Goal: Book appointment/travel/reservation

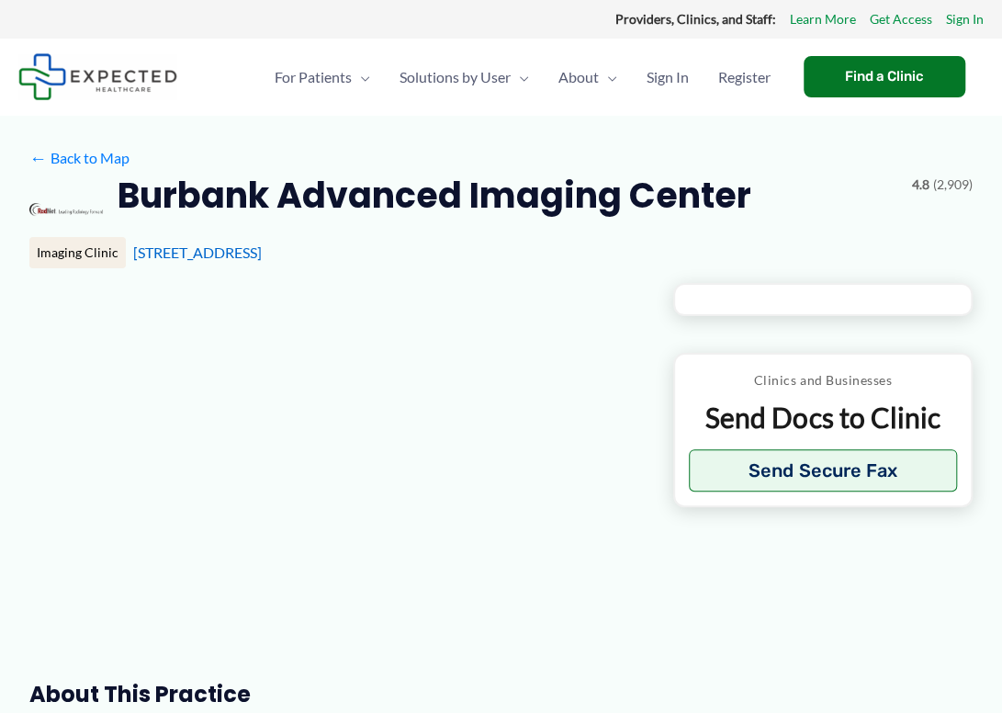
type input "**********"
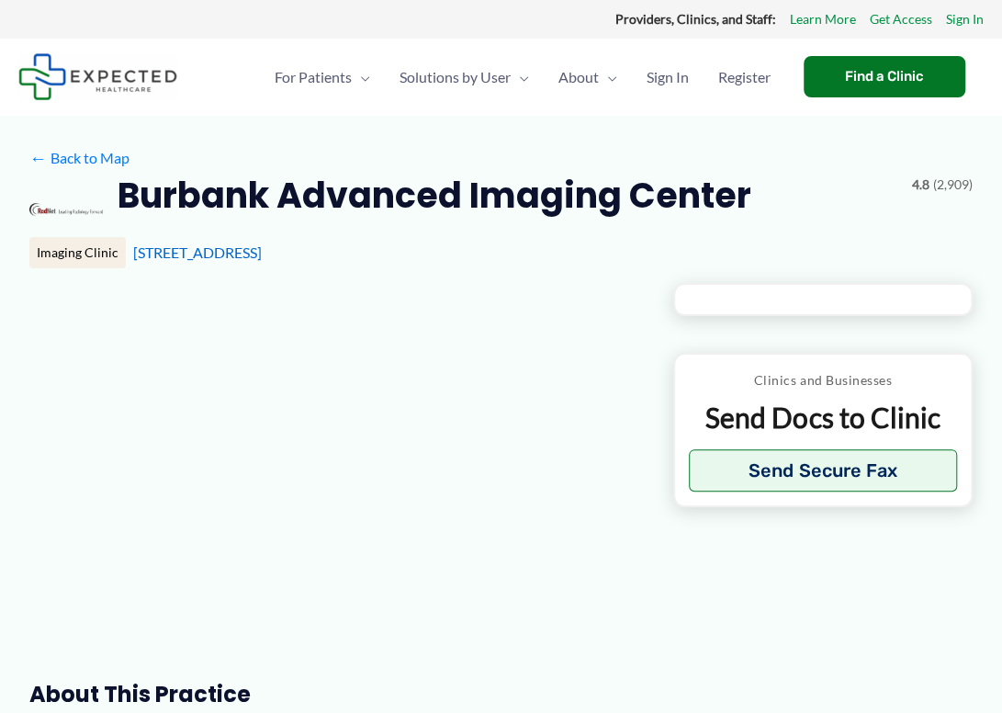
type input "**********"
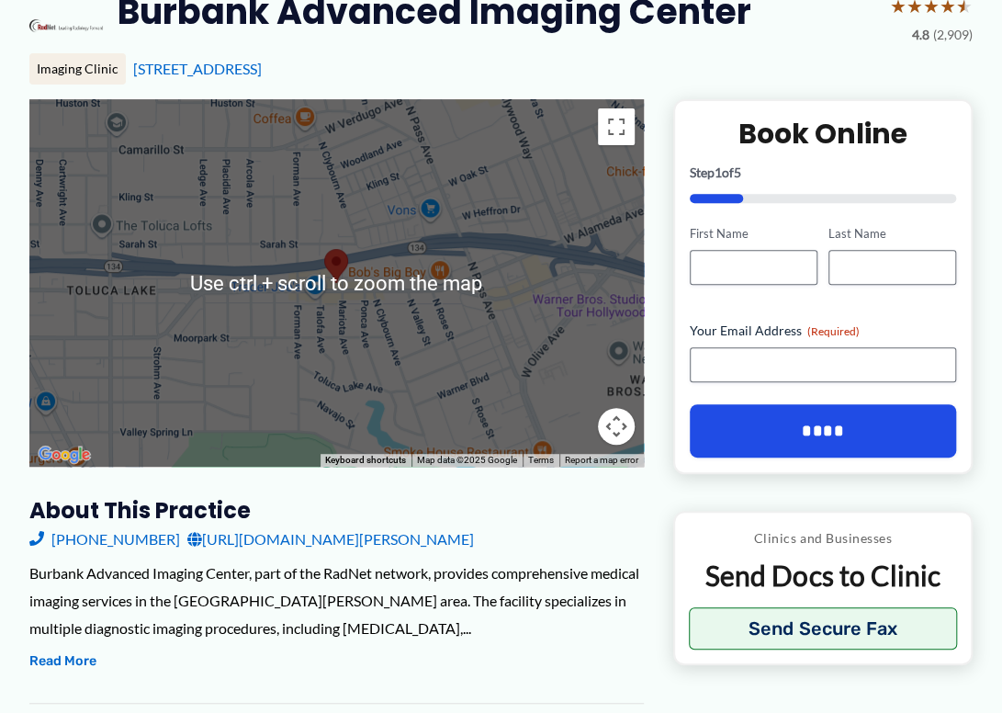
scroll to position [122, 0]
